Goal: Find specific page/section: Find specific page/section

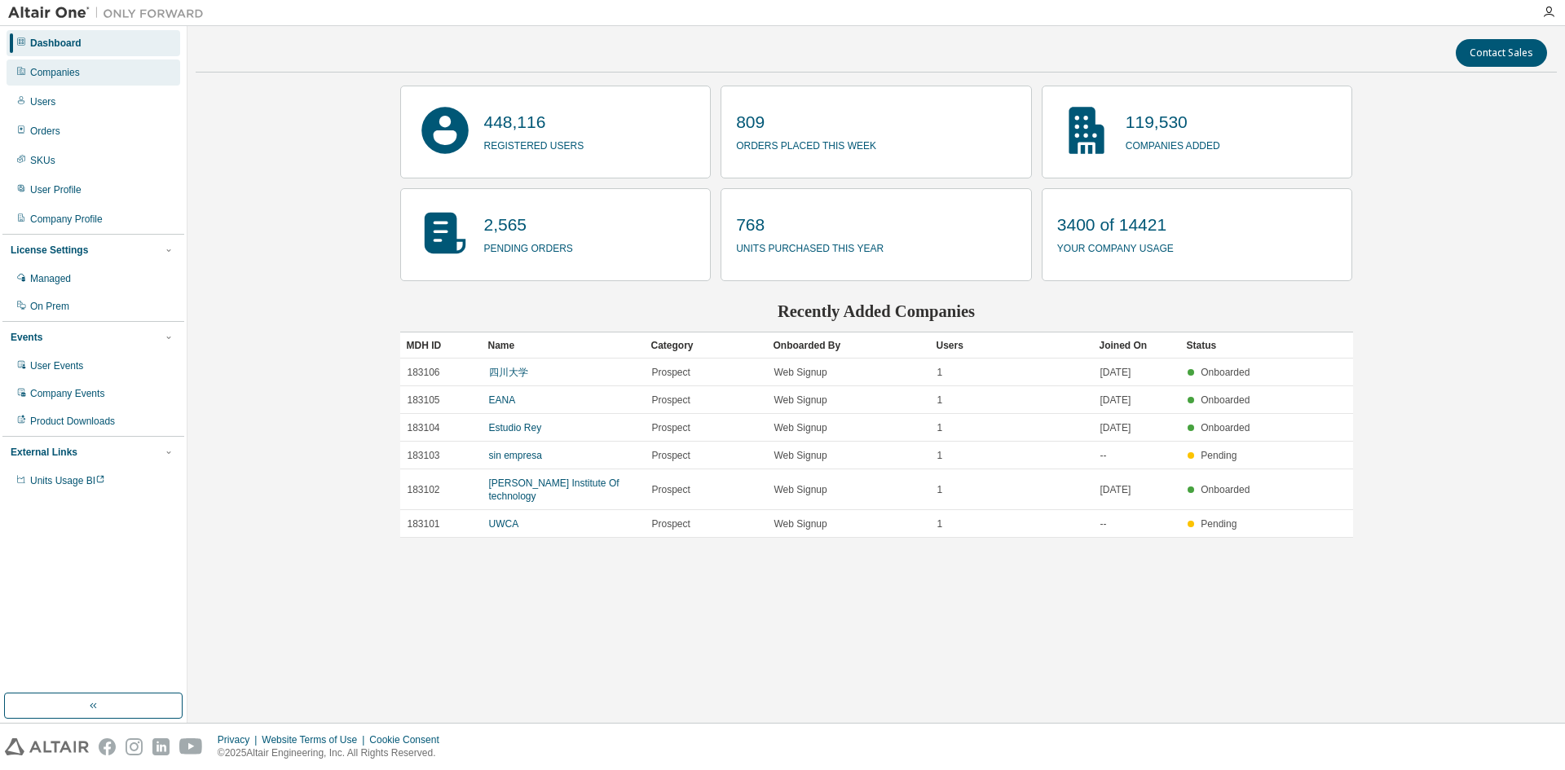
click at [123, 76] on div "Companies" at bounding box center [94, 72] width 174 height 26
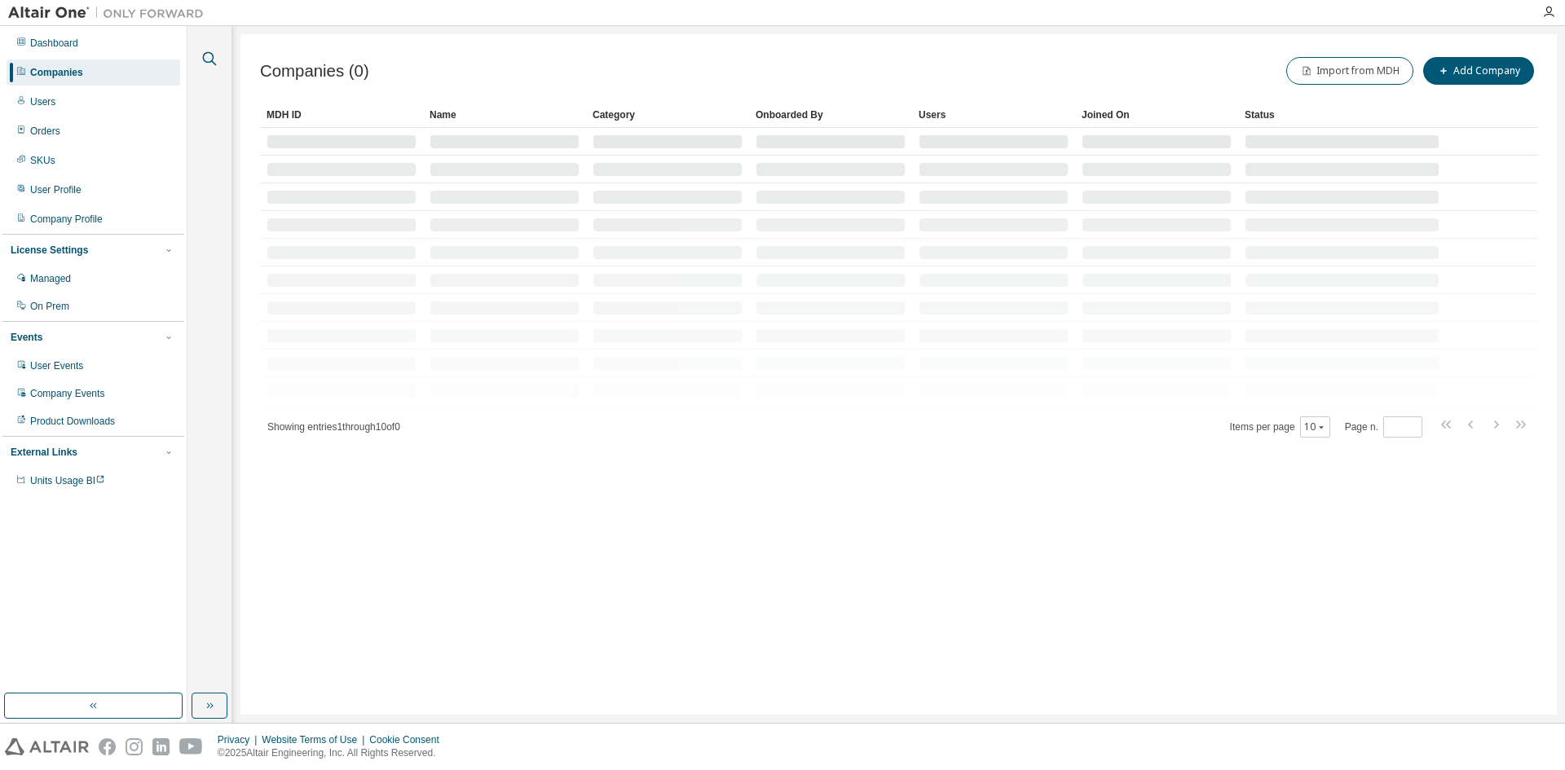
click at [211, 59] on icon "button" at bounding box center [210, 59] width 20 height 20
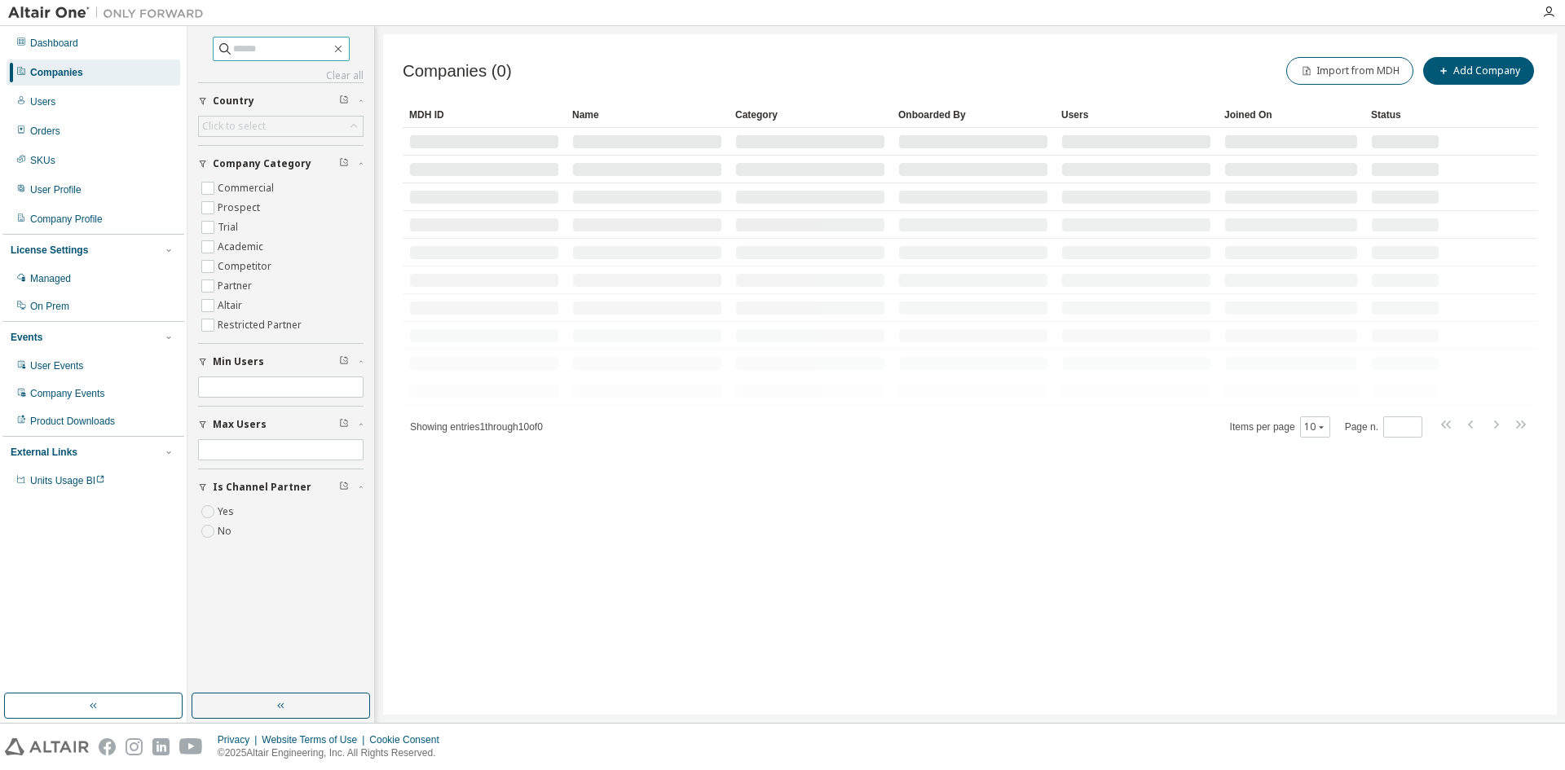
click at [262, 47] on input "text" at bounding box center [282, 49] width 98 height 16
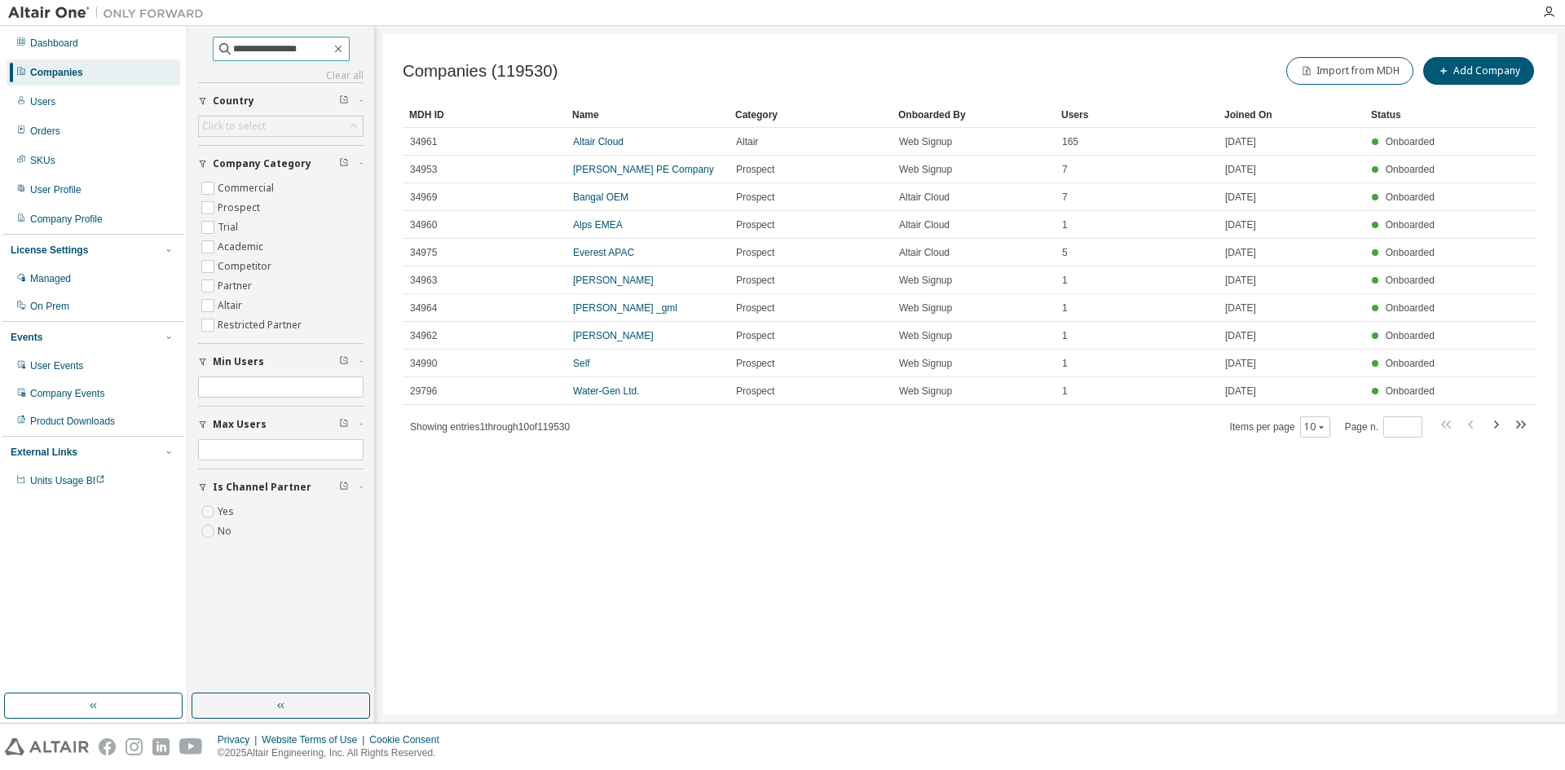
type input "**********"
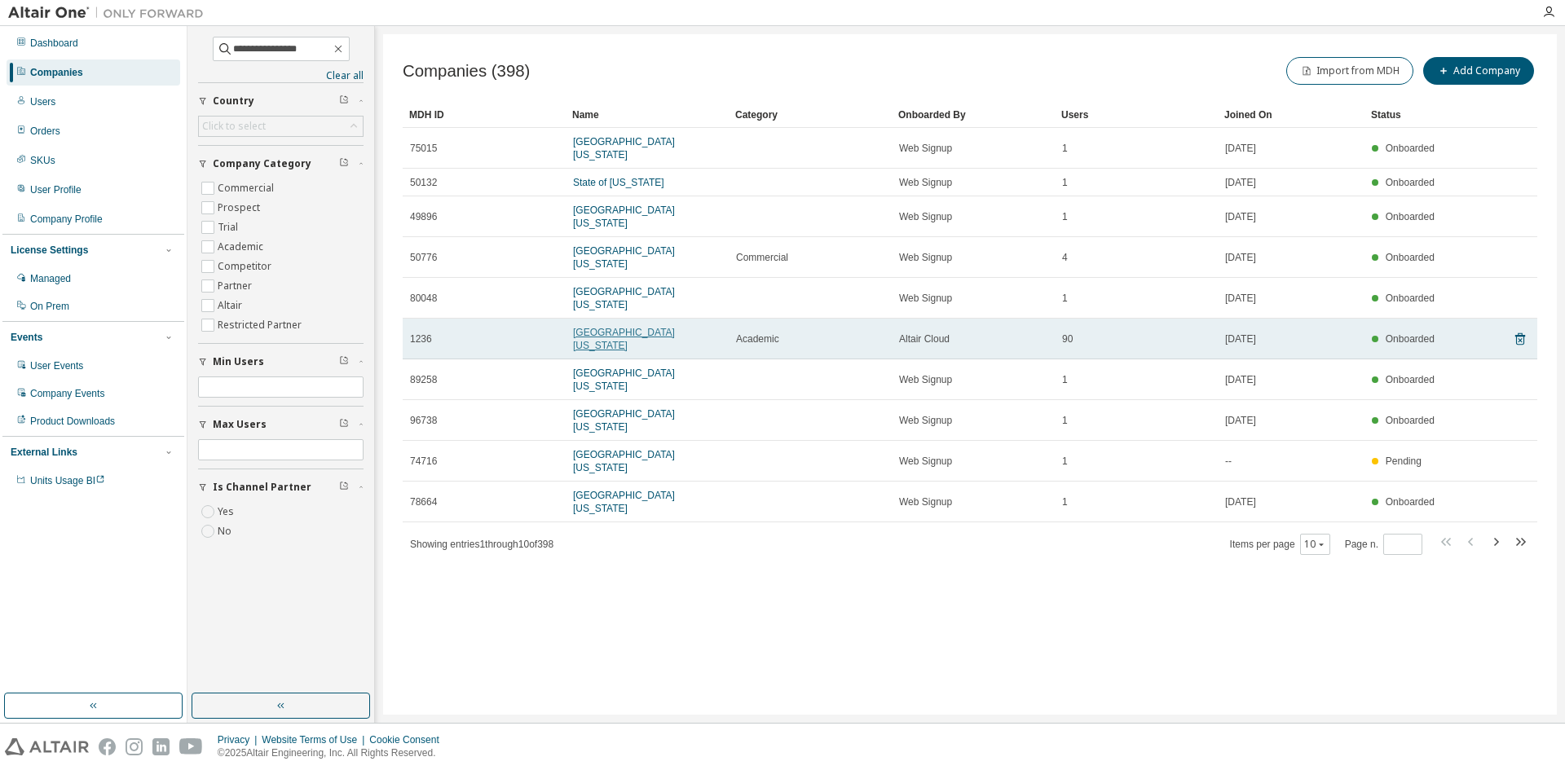
click at [584, 327] on link "[GEOGRAPHIC_DATA][US_STATE]" at bounding box center [624, 339] width 102 height 24
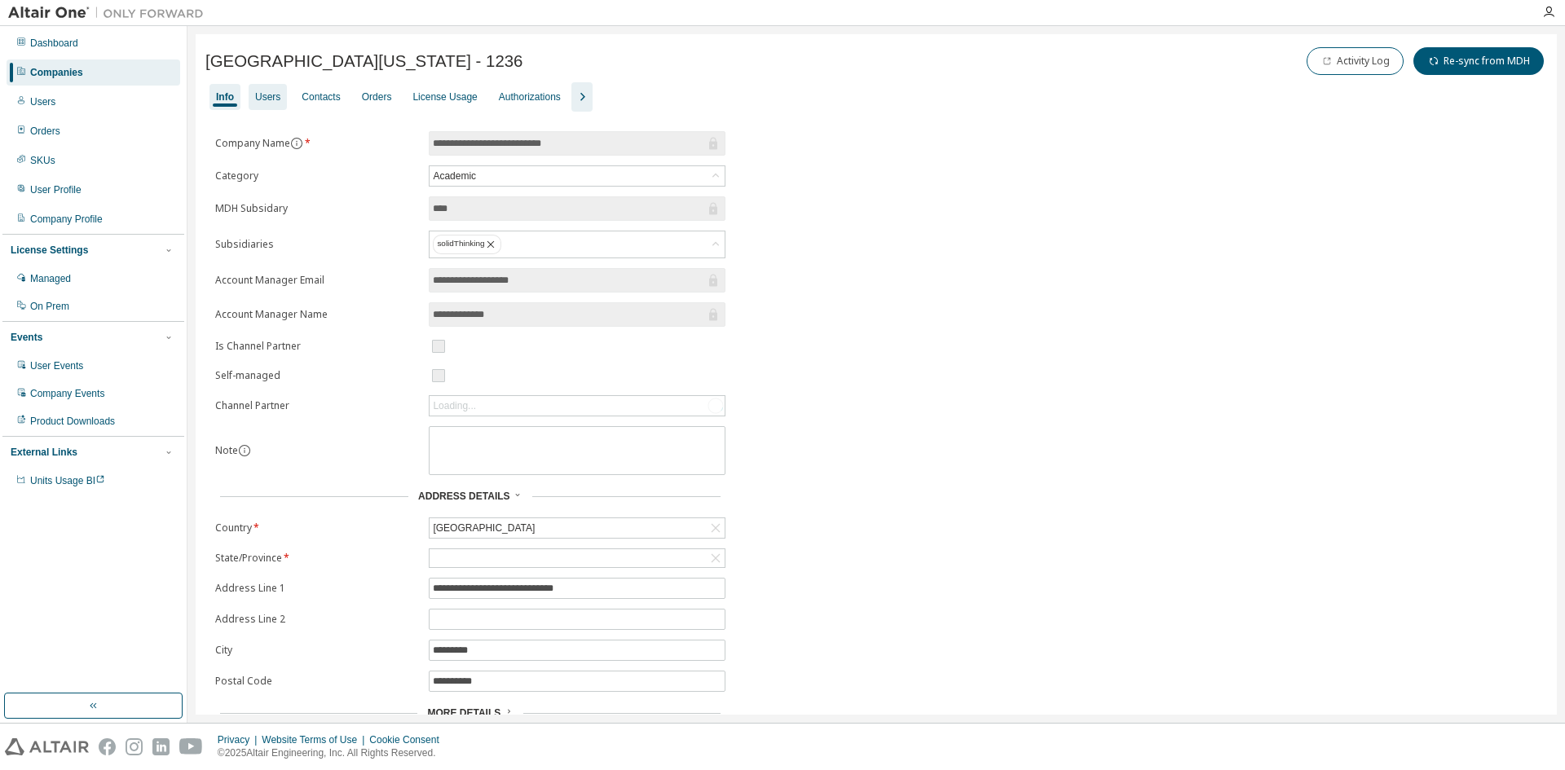
click at [275, 107] on div "Users" at bounding box center [268, 97] width 38 height 26
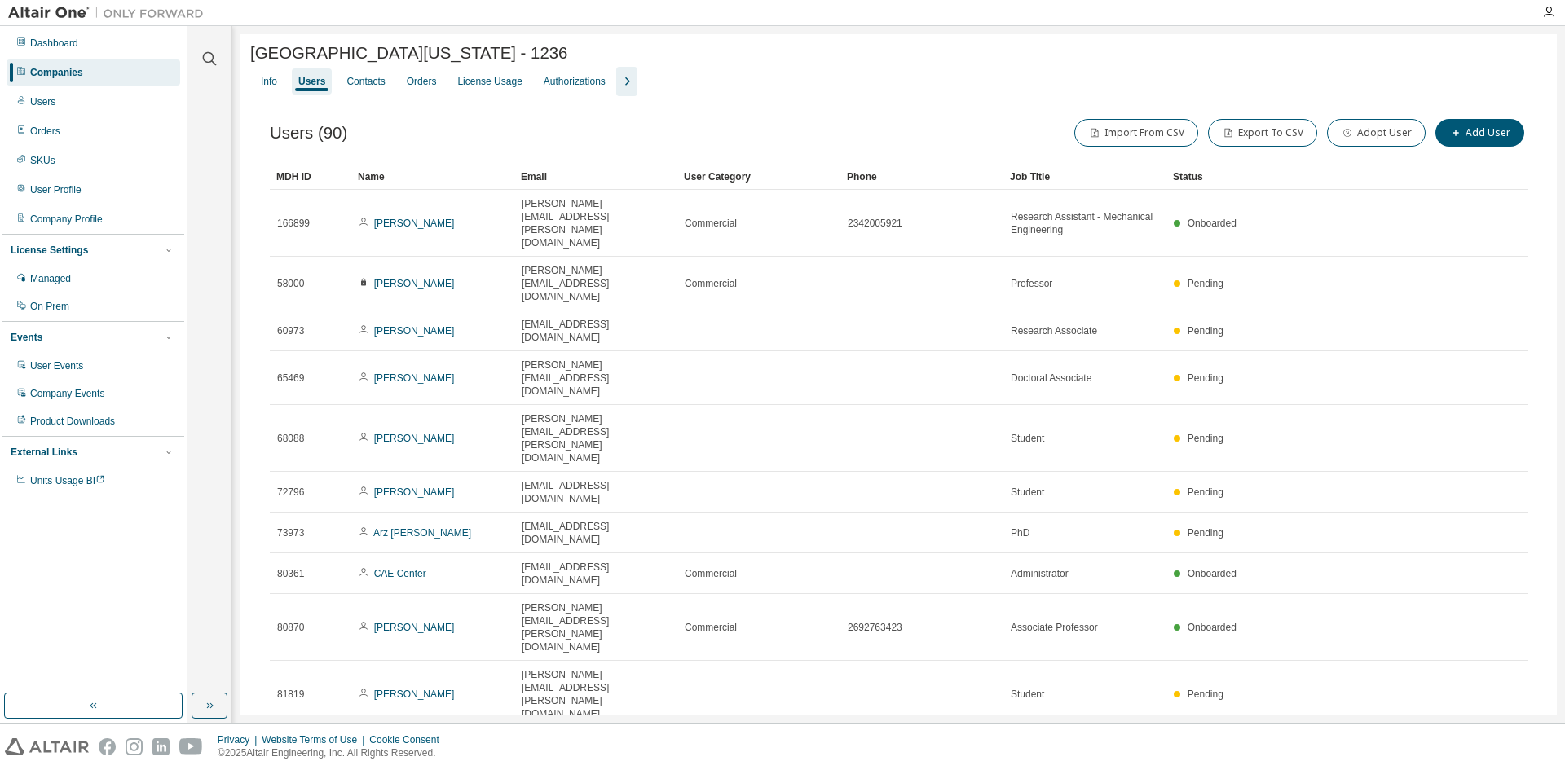
click at [1316, 745] on icon "button" at bounding box center [1311, 750] width 10 height 10
click at [1318, 603] on div "100" at bounding box center [1357, 606] width 130 height 20
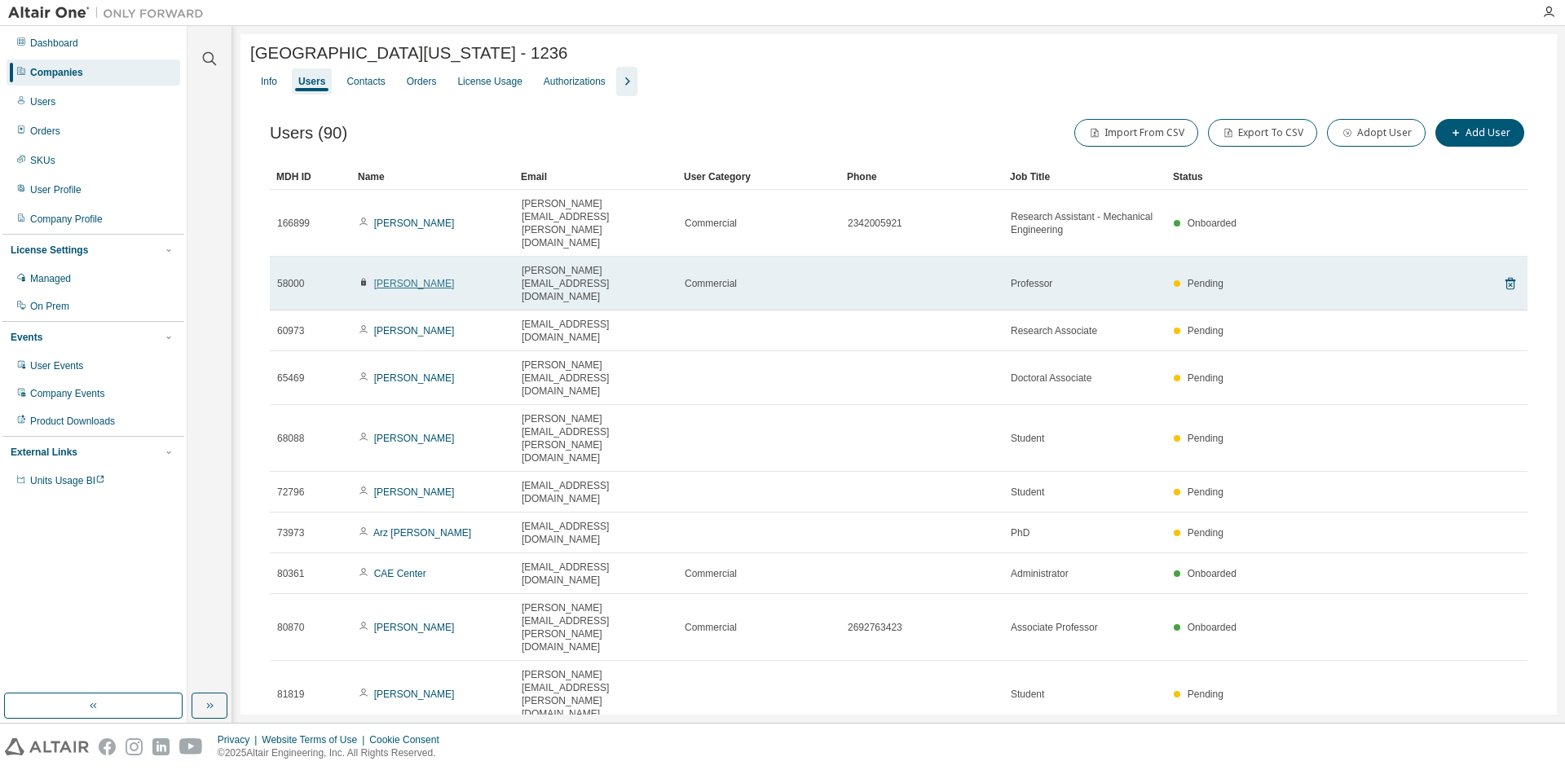
click at [422, 278] on link "[PERSON_NAME]" at bounding box center [414, 283] width 81 height 11
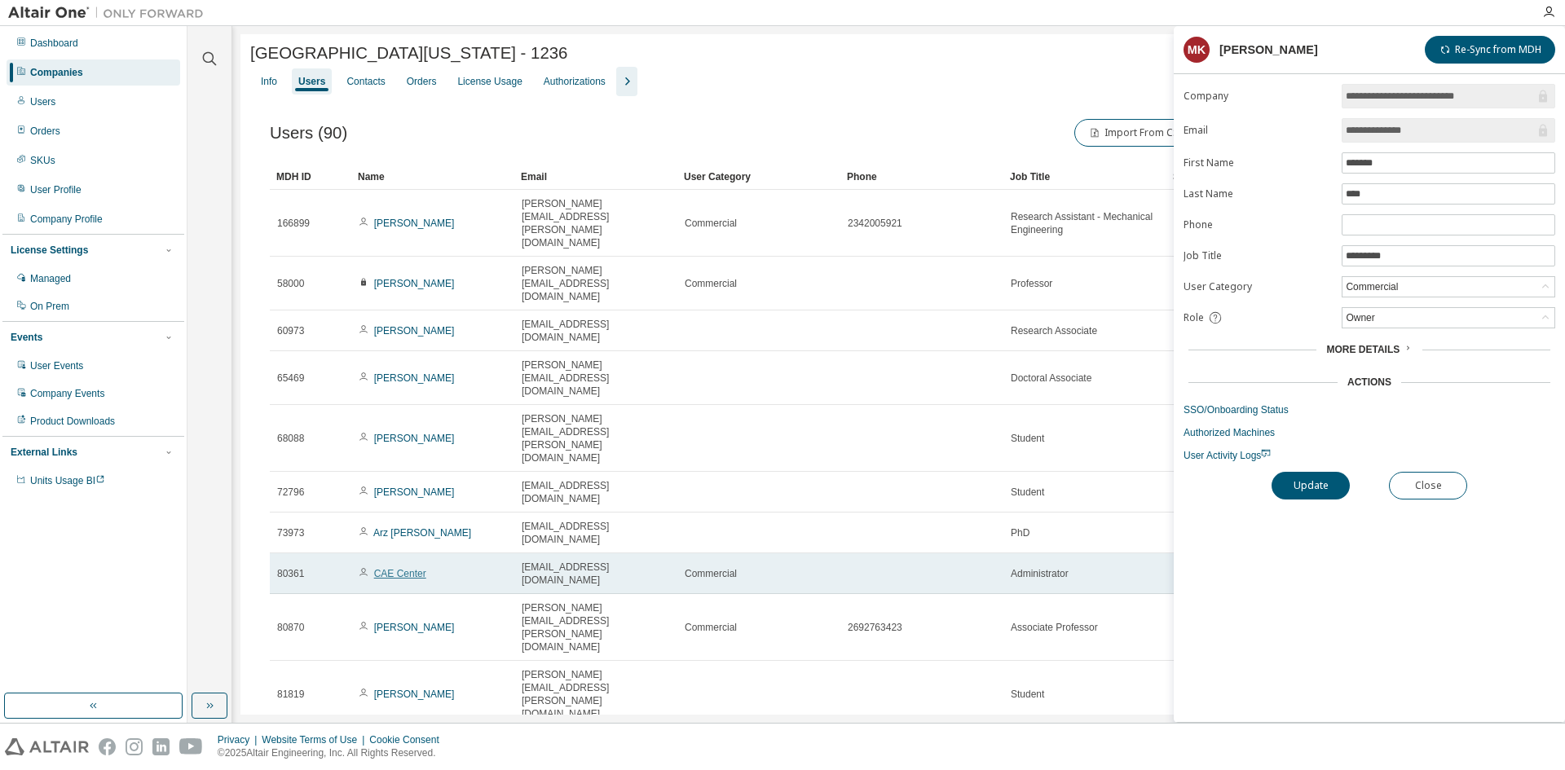
click at [396, 568] on link "CAE Center" at bounding box center [400, 573] width 52 height 11
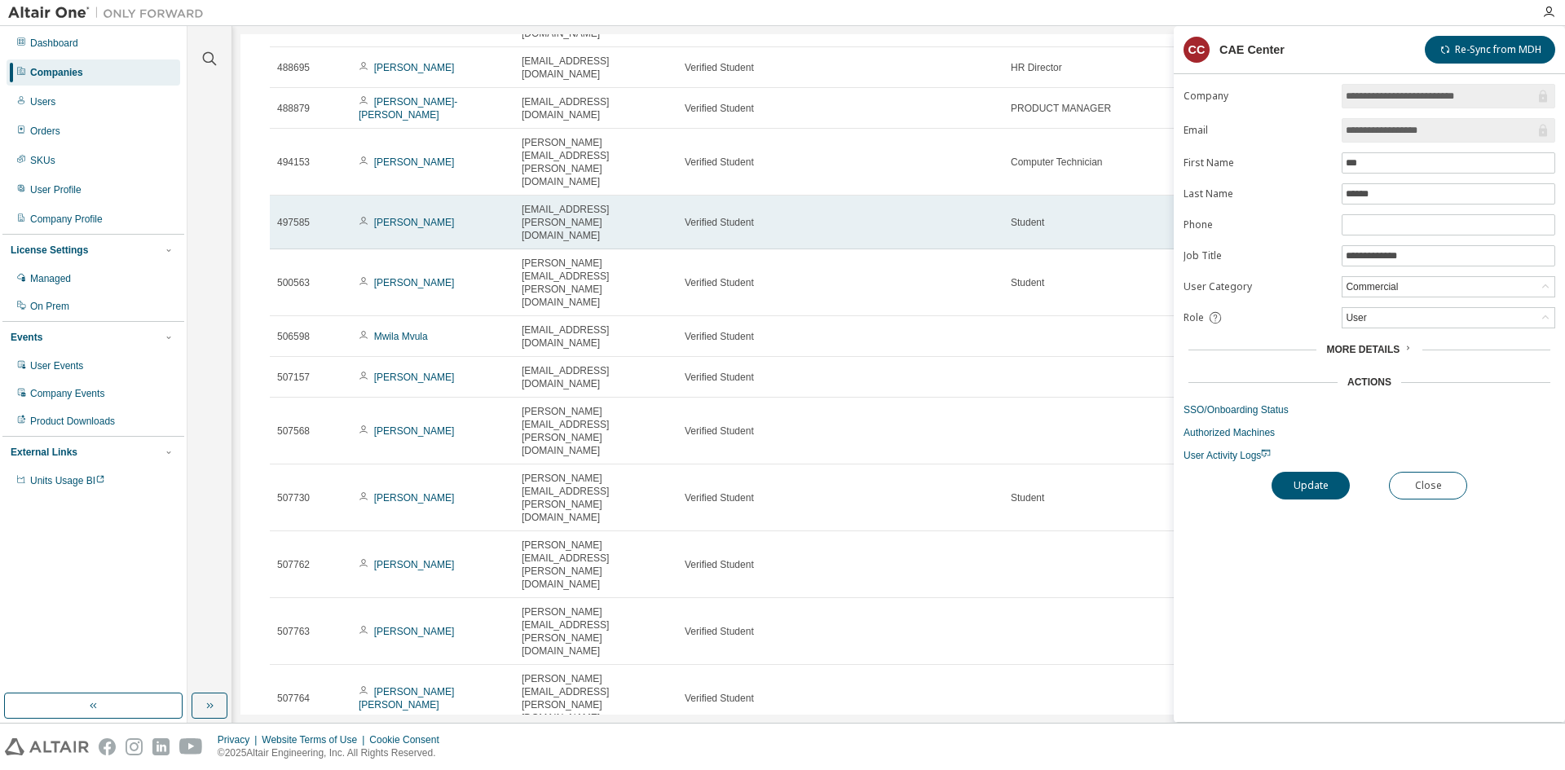
scroll to position [1956, 0]
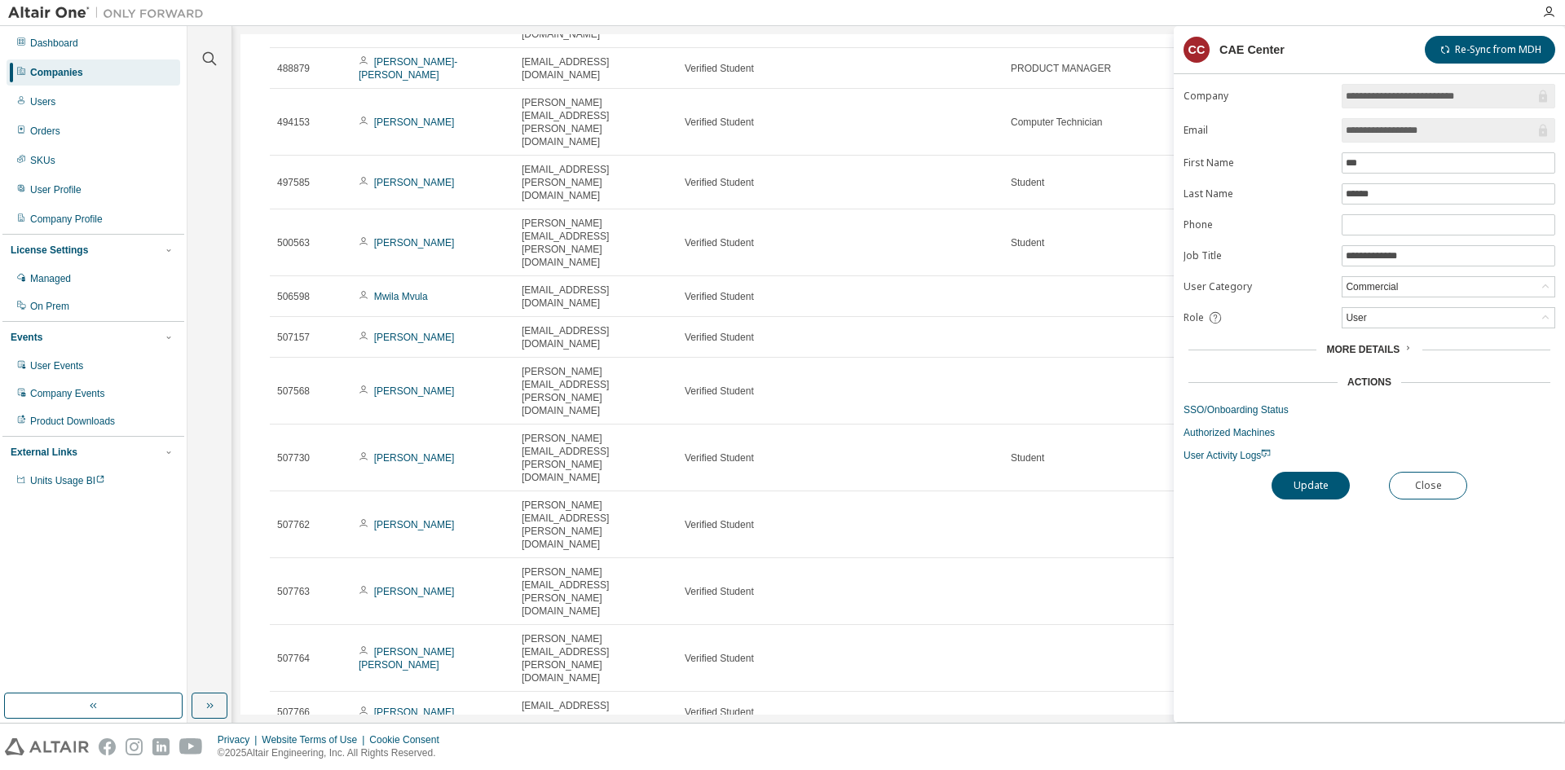
click at [102, 68] on div "Companies" at bounding box center [94, 72] width 174 height 26
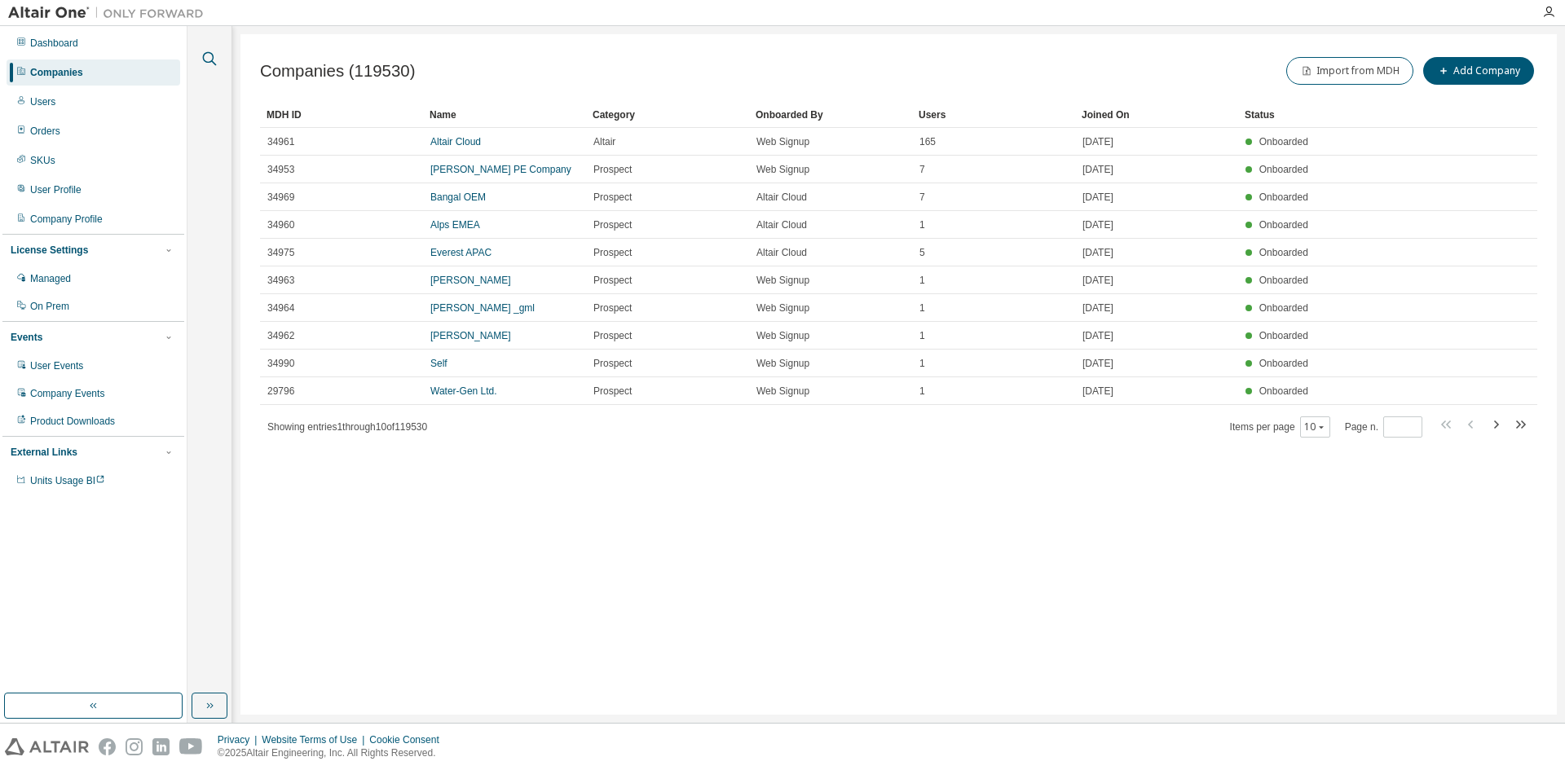
click at [205, 61] on icon "button" at bounding box center [210, 59] width 14 height 14
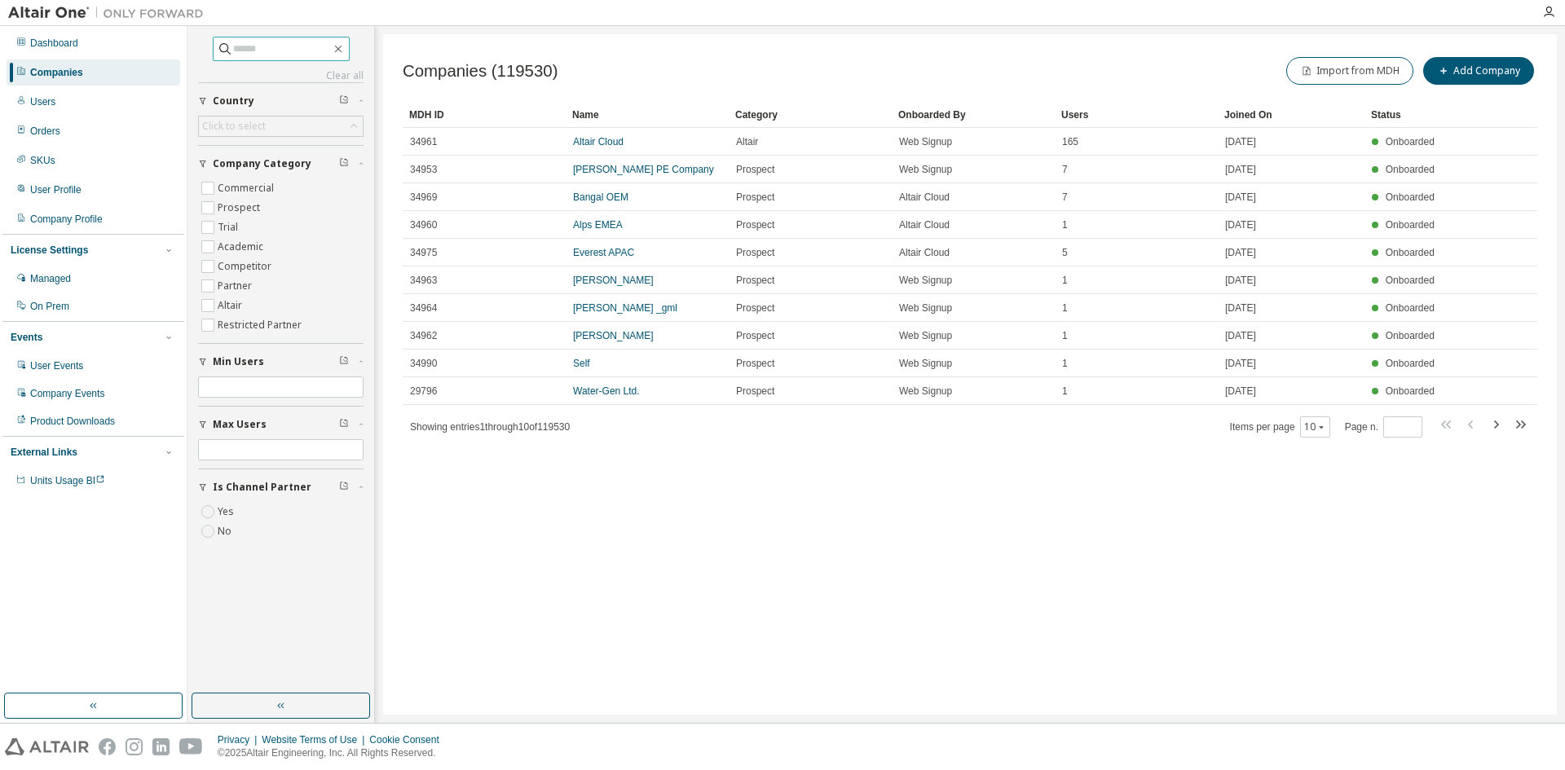
click at [254, 51] on input "text" at bounding box center [282, 49] width 98 height 16
type input "*******"
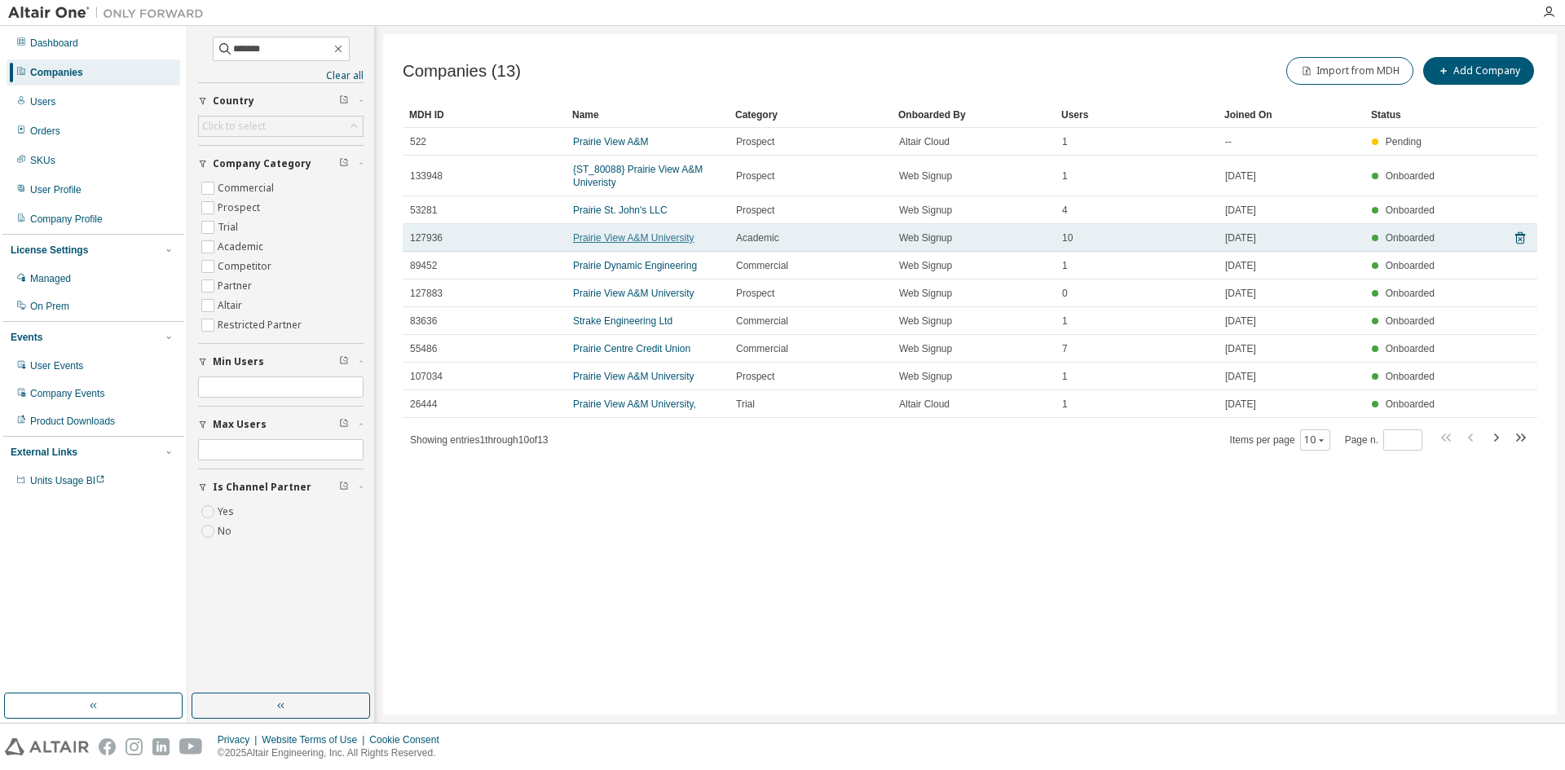
click at [652, 236] on link "Prairie View A&M University" at bounding box center [633, 237] width 121 height 11
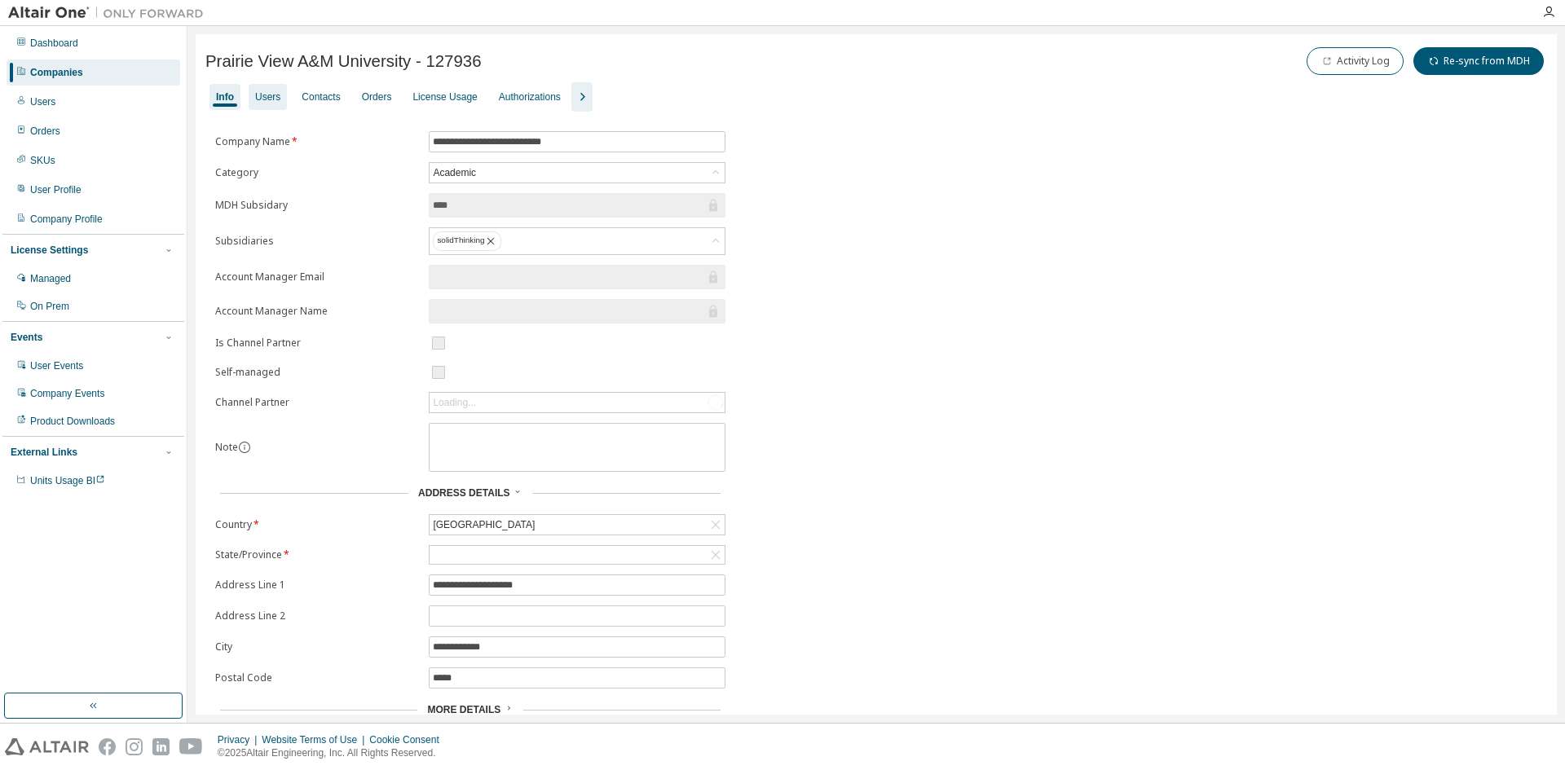
click at [278, 96] on div "Users" at bounding box center [267, 96] width 25 height 13
